Goal: Find contact information: Find contact information

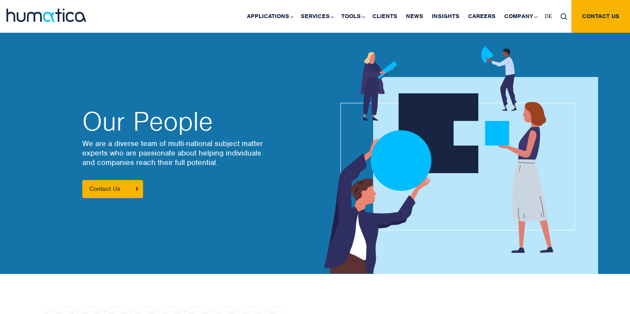
scroll to position [65, 0]
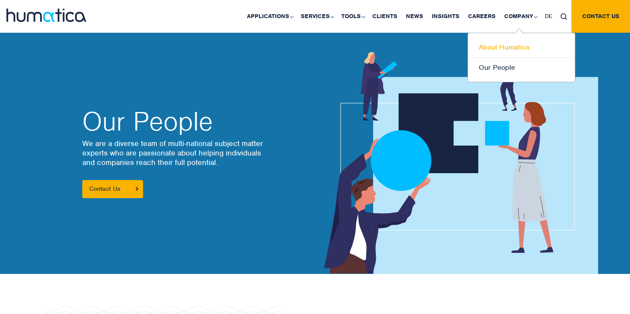
click at [503, 46] on link "About Humatica" at bounding box center [521, 47] width 107 height 20
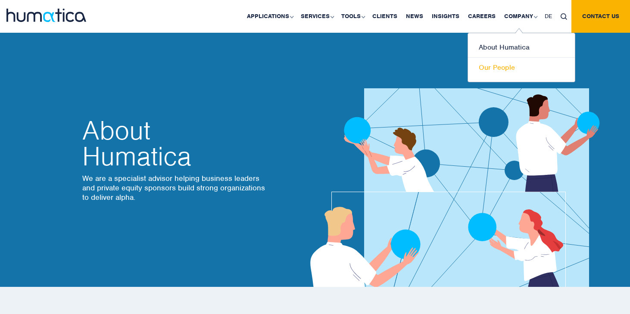
click at [499, 68] on link "Our People" at bounding box center [521, 68] width 107 height 20
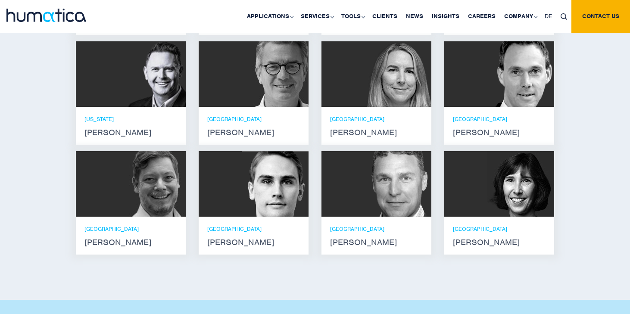
scroll to position [684, 0]
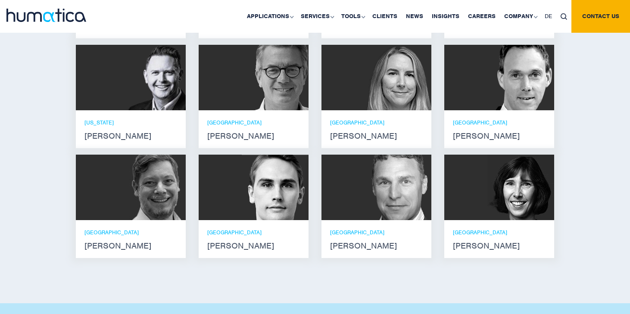
click at [340, 133] on strong "[PERSON_NAME]" at bounding box center [376, 136] width 93 height 7
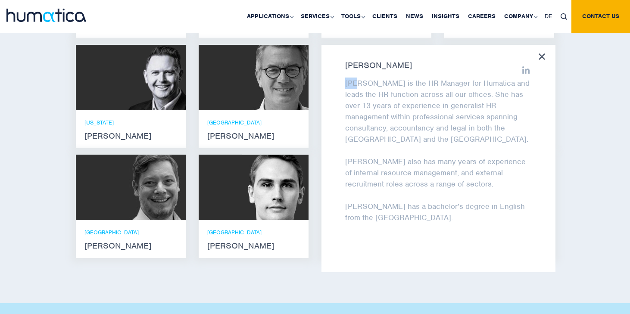
drag, startPoint x: 345, startPoint y: 75, endPoint x: 357, endPoint y: 75, distance: 12.1
click at [357, 78] on p "[PERSON_NAME] is the HR Manager for Humatica and leads the HR function across a…" at bounding box center [438, 111] width 186 height 67
copy p "Zoë"
click at [542, 53] on icon at bounding box center [541, 56] width 6 height 6
